Goal: Task Accomplishment & Management: Complete application form

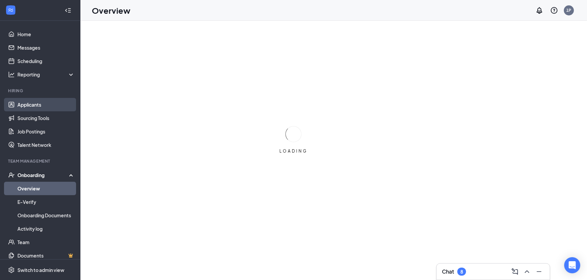
click at [41, 103] on link "Applicants" at bounding box center [45, 104] width 57 height 13
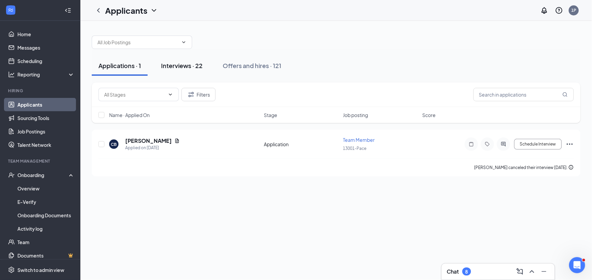
click at [171, 66] on div "Interviews · 22" at bounding box center [182, 65] width 42 height 8
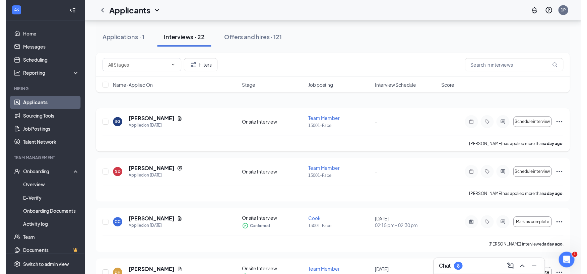
scroll to position [37, 0]
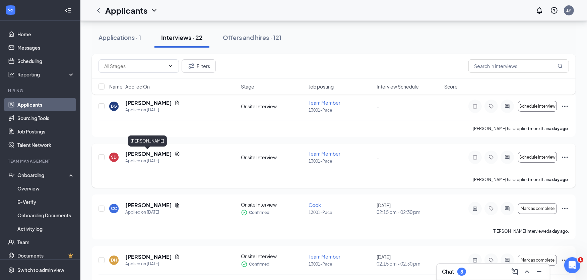
click at [155, 153] on h5 "[PERSON_NAME]" at bounding box center [148, 153] width 47 height 7
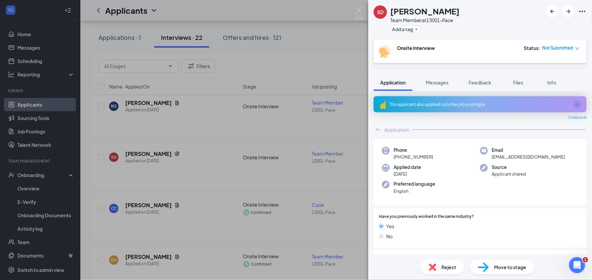
click at [497, 269] on span "Move to stage" at bounding box center [510, 266] width 32 height 7
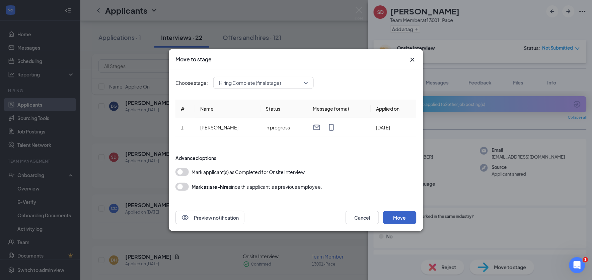
click at [400, 216] on button "Move" at bounding box center [399, 217] width 33 height 13
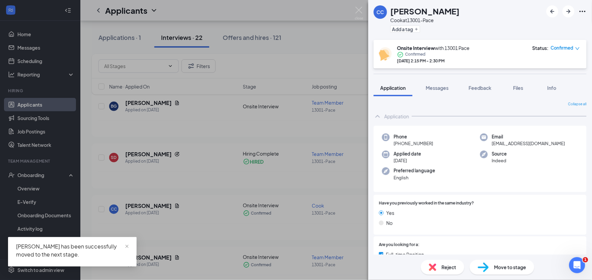
click at [24, 172] on div "CC [PERSON_NAME] [PERSON_NAME] at 13001-Pace Add a tag Onsite Interview with 13…" at bounding box center [296, 140] width 592 height 280
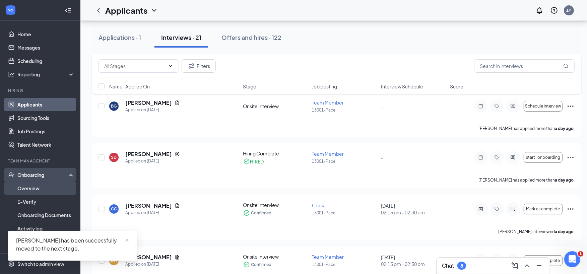
click at [30, 186] on link "Overview" at bounding box center [45, 187] width 57 height 13
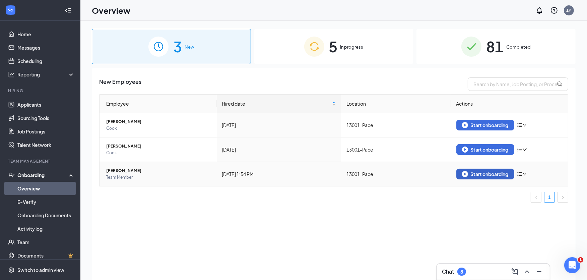
click at [493, 173] on div "Start onboarding" at bounding box center [485, 174] width 47 height 6
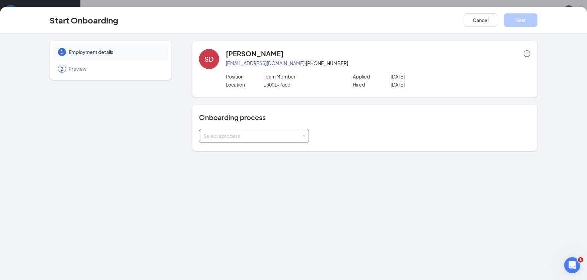
click at [272, 138] on div "Select a process" at bounding box center [252, 135] width 98 height 7
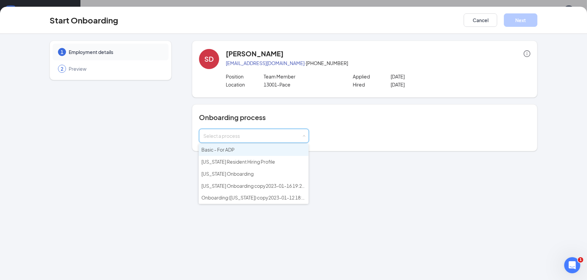
click at [246, 151] on li "Basic - For ADP" at bounding box center [254, 150] width 110 height 12
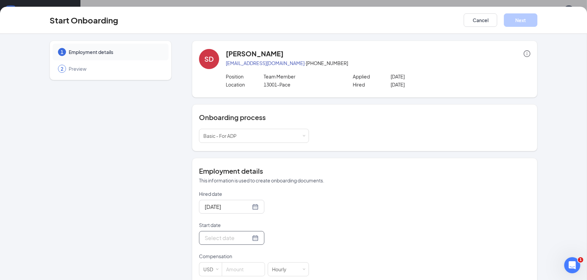
click at [248, 237] on div at bounding box center [232, 237] width 54 height 8
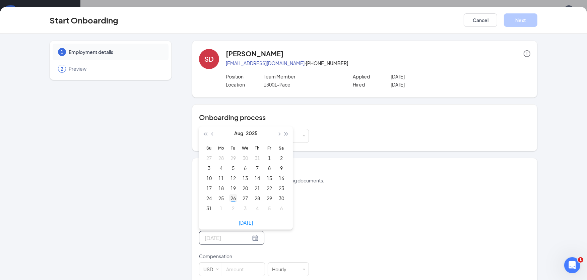
type input "[DATE]"
click at [231, 196] on div "26" at bounding box center [233, 198] width 8 height 8
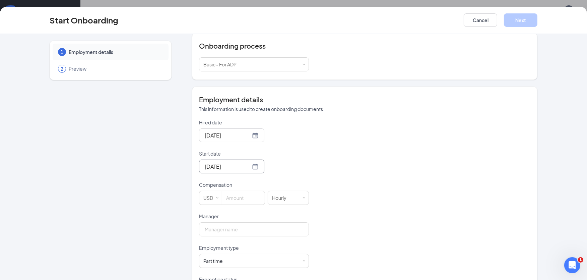
scroll to position [74, 0]
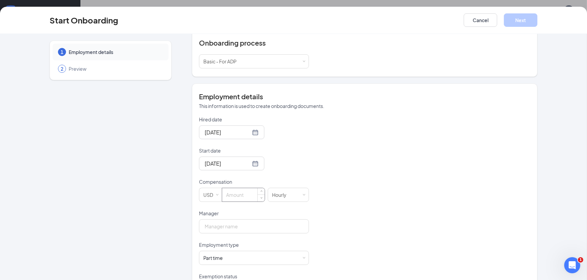
click at [233, 191] on input at bounding box center [243, 194] width 43 height 13
type input "13"
click at [239, 224] on input "Manager" at bounding box center [254, 226] width 110 height 14
type input "[PERSON_NAME]"
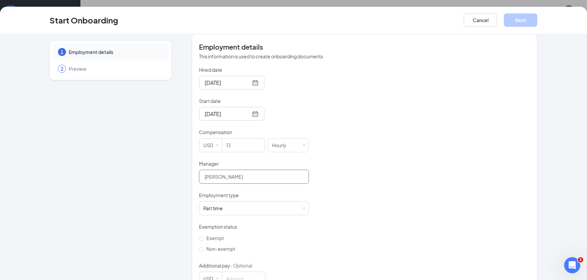
scroll to position [145, 0]
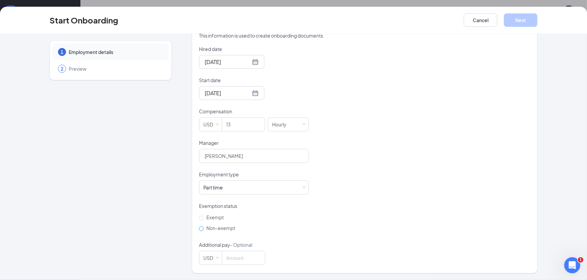
click at [204, 227] on span "Non-exempt" at bounding box center [221, 228] width 34 height 6
click at [203, 227] on input "Non-exempt" at bounding box center [201, 228] width 5 height 5
radio input "true"
click at [519, 17] on button "Next" at bounding box center [519, 19] width 33 height 13
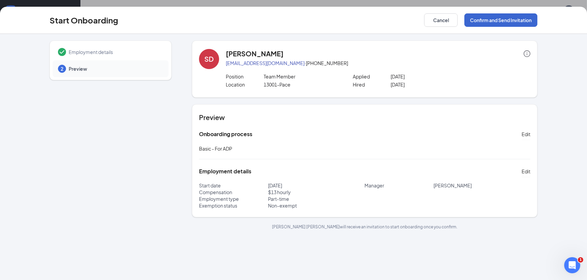
scroll to position [0, 0]
click at [484, 18] on button "Confirm and Send Invitation" at bounding box center [500, 19] width 73 height 13
